Goal: Transaction & Acquisition: Purchase product/service

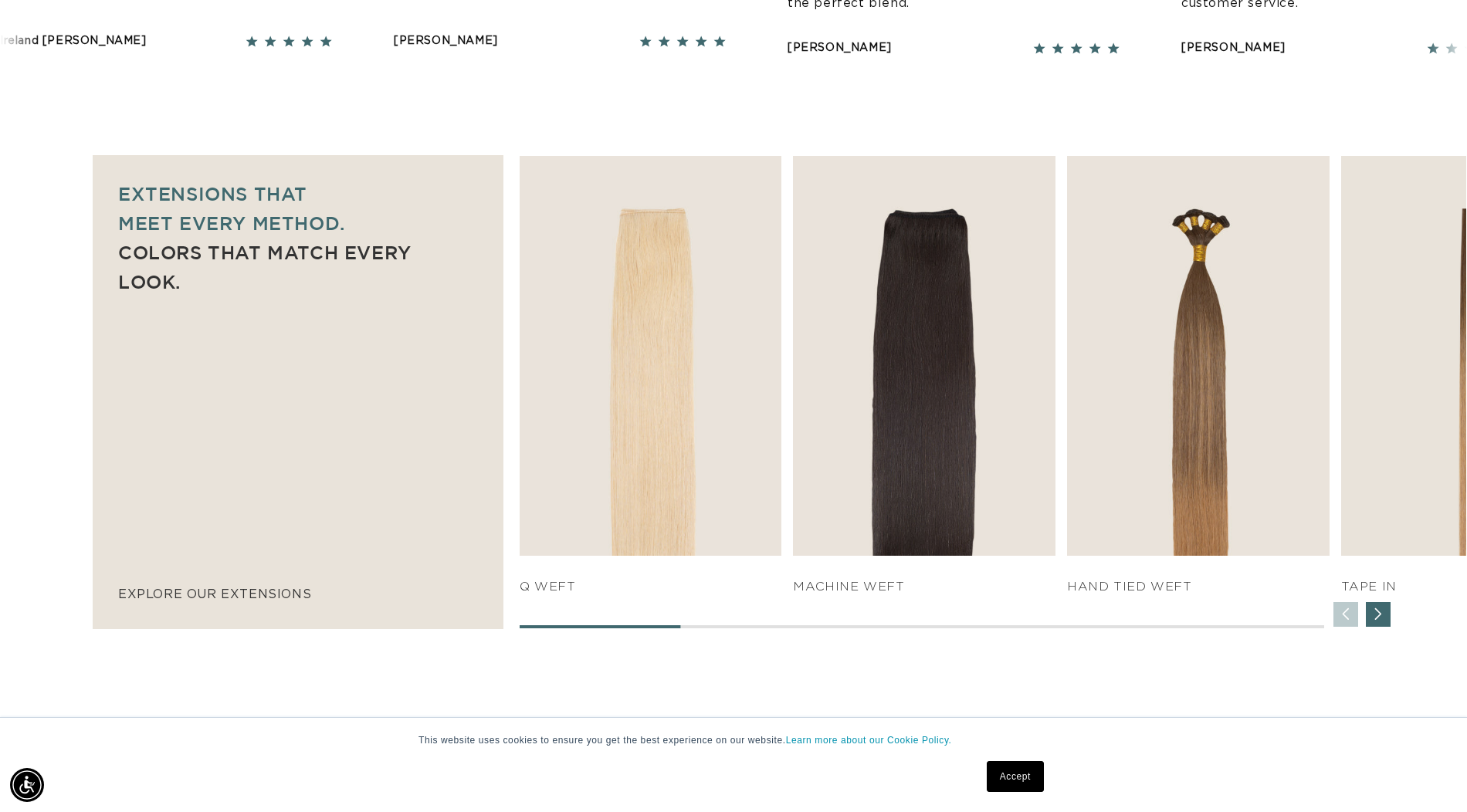
scroll to position [0, 2715]
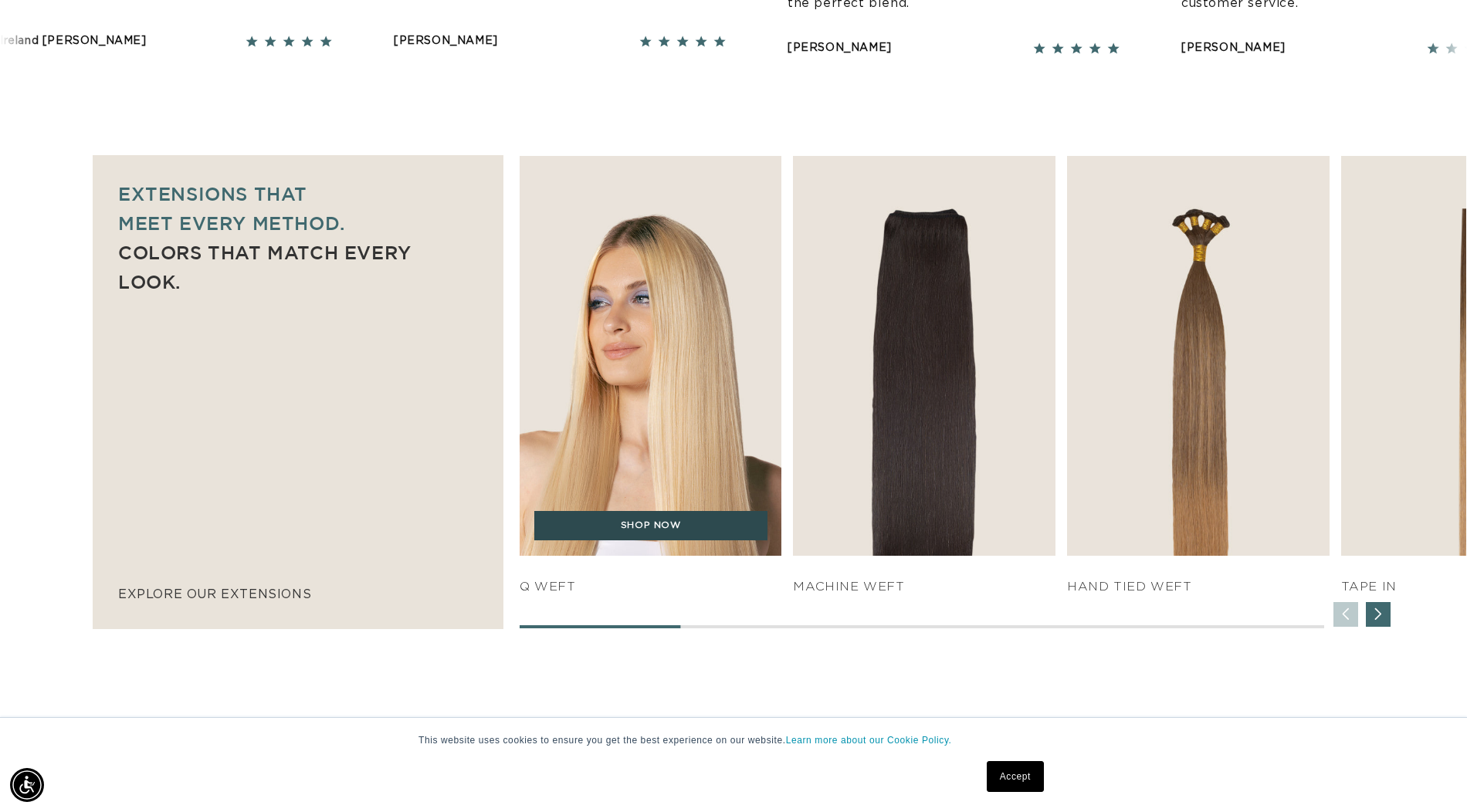
click at [602, 538] on link "SHOP NOW" at bounding box center [651, 526] width 233 height 29
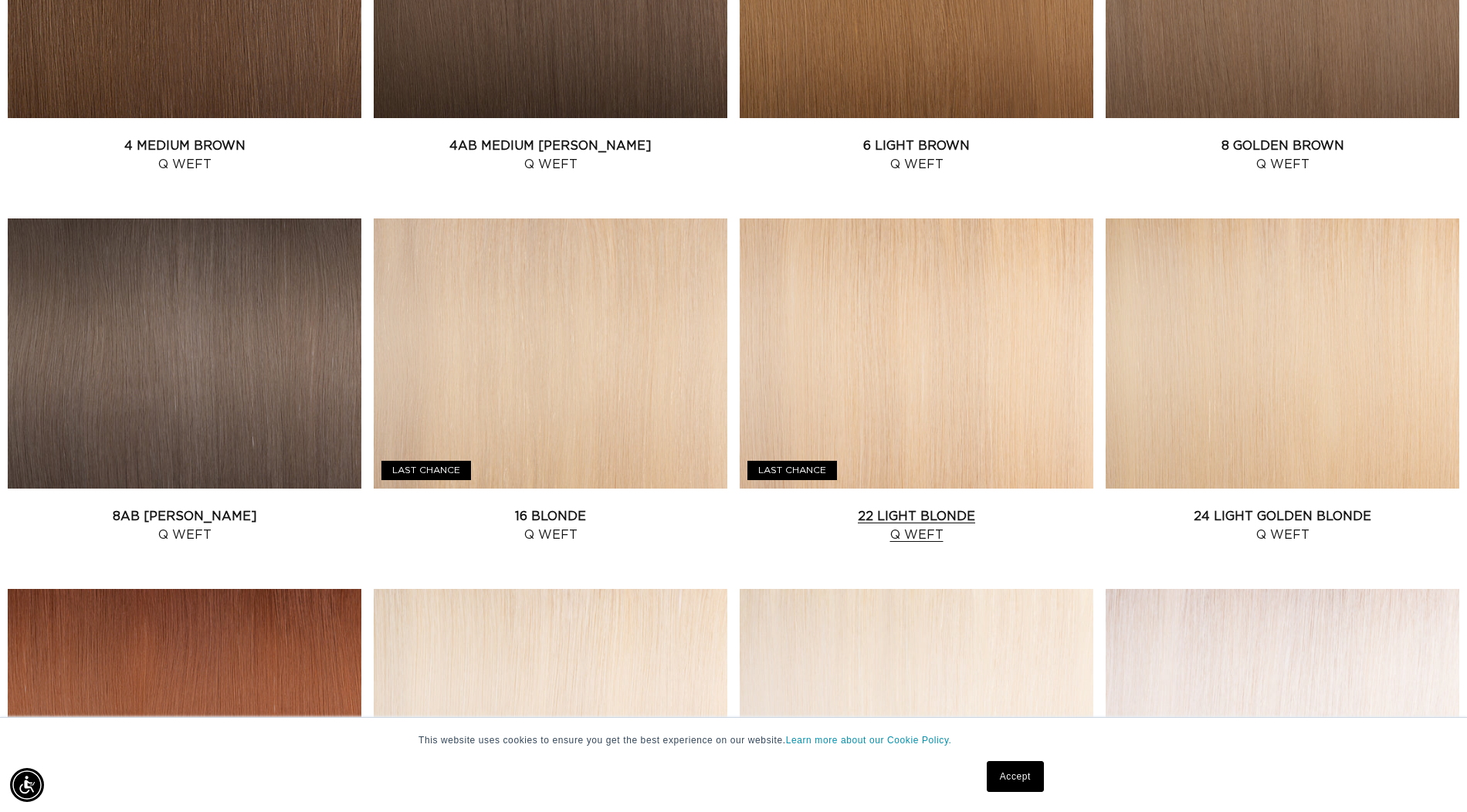
scroll to position [0, 2715]
click at [923, 516] on link "22 Light Blonde Q Weft" at bounding box center [916, 526] width 354 height 37
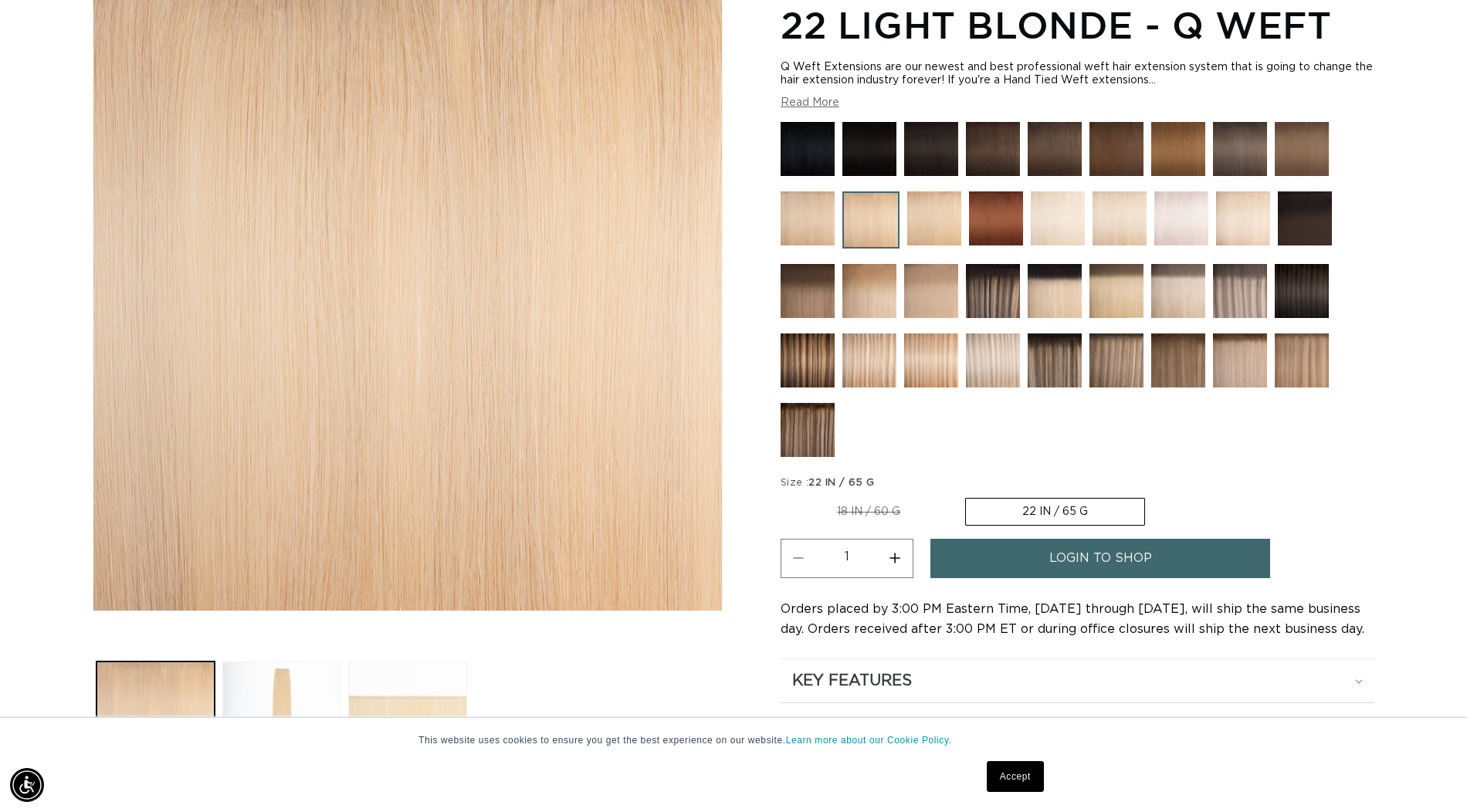
scroll to position [0, 1358]
click at [998, 780] on link "Accept" at bounding box center [1015, 776] width 57 height 31
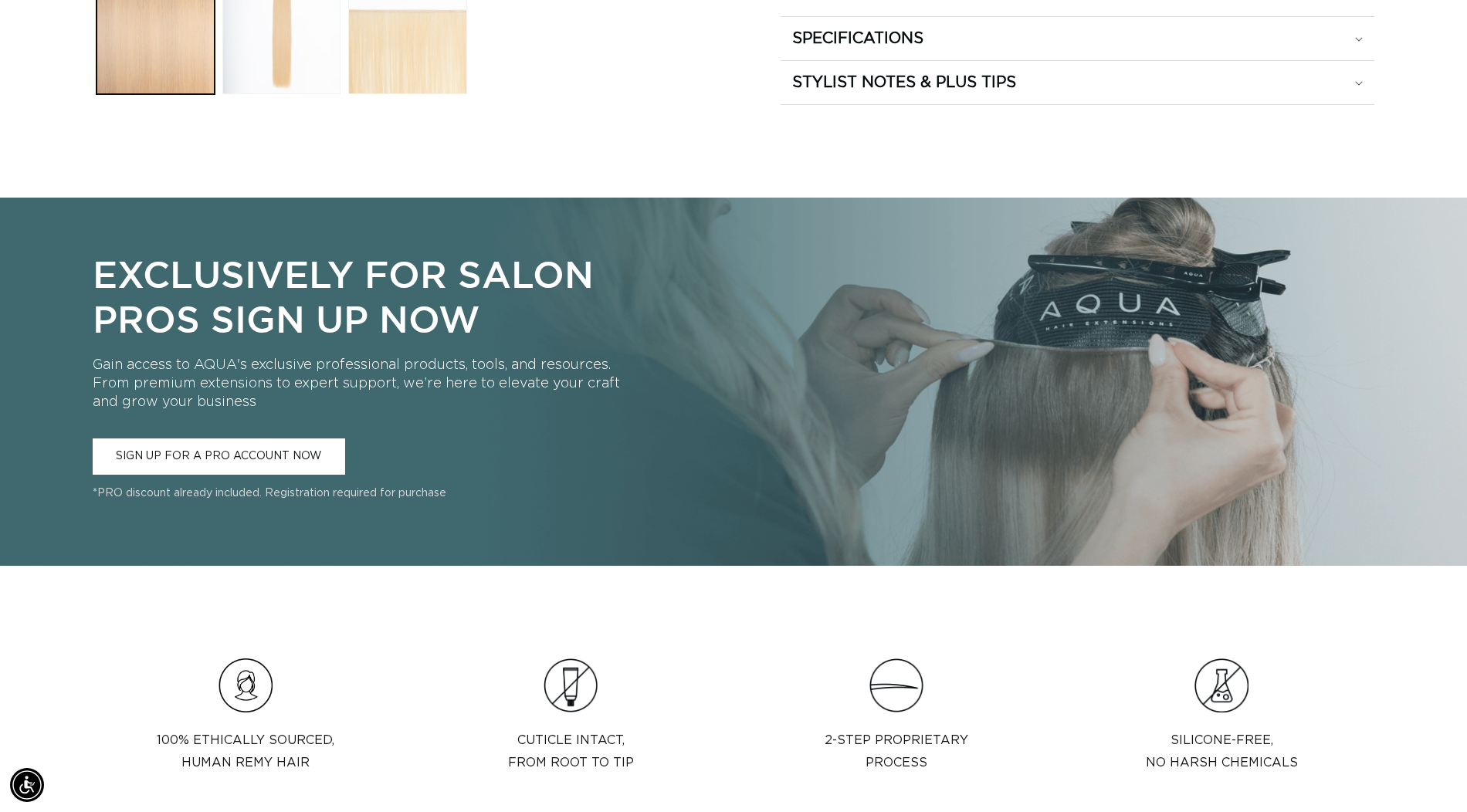
scroll to position [1004, 0]
